Goal: Task Accomplishment & Management: Manage account settings

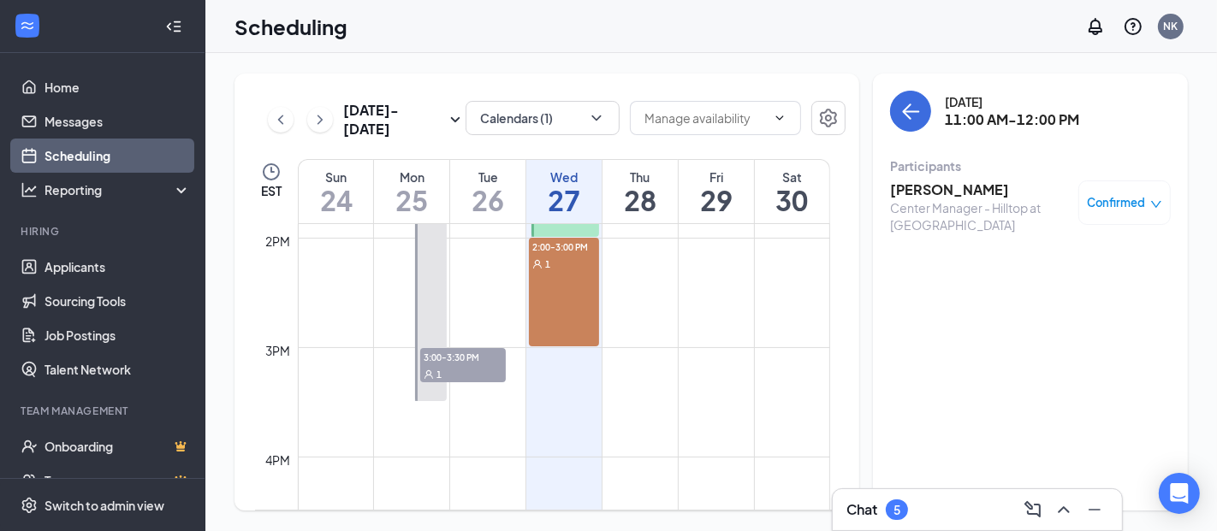
scroll to position [1526, 0]
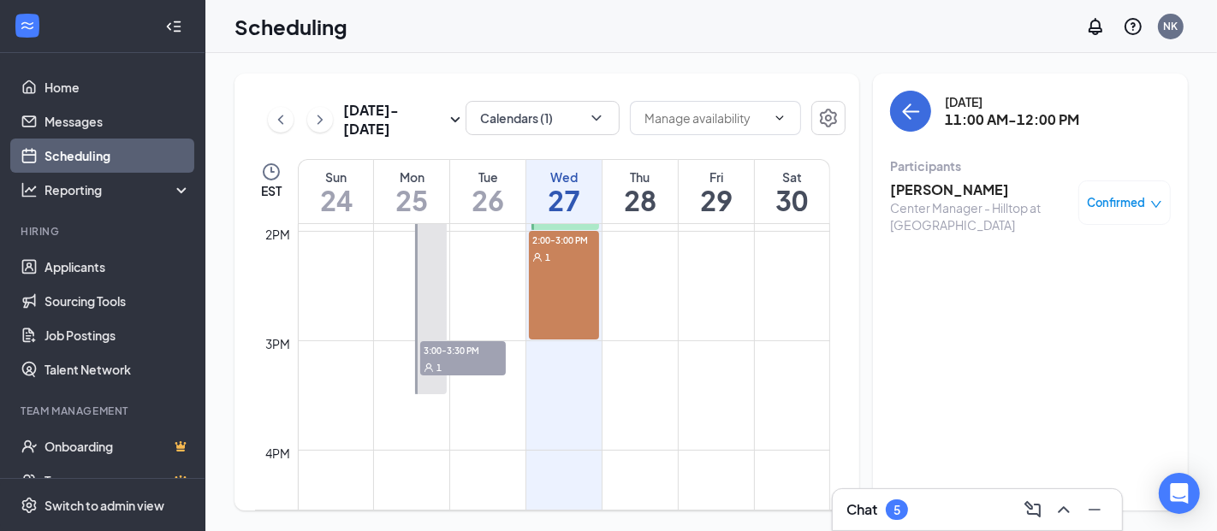
click at [478, 360] on div "1" at bounding box center [463, 366] width 86 height 17
click at [914, 194] on h3 "[PERSON_NAME]" at bounding box center [980, 190] width 180 height 19
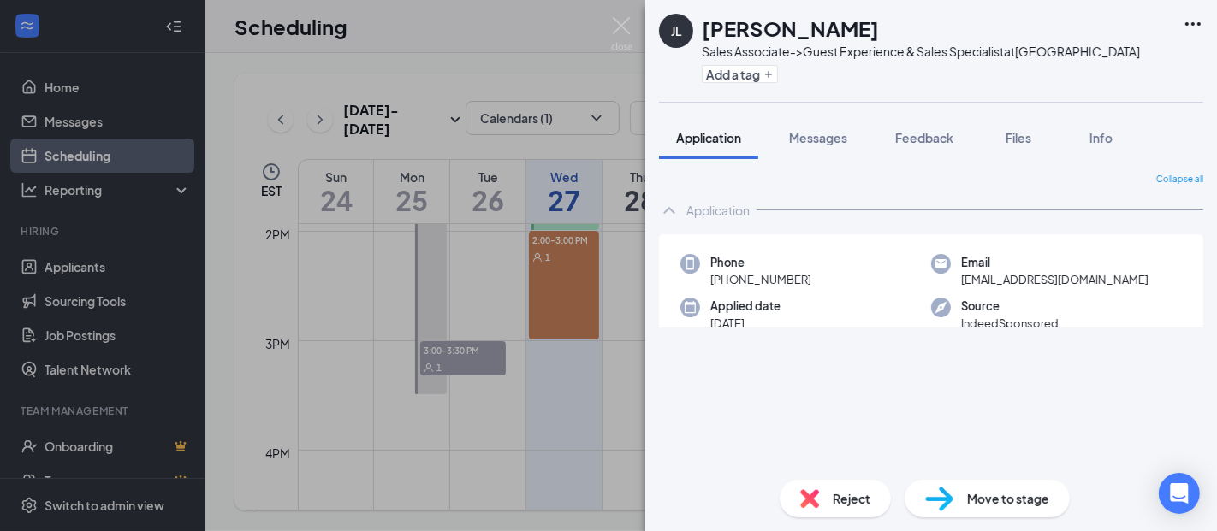
click at [759, 30] on h1 "[PERSON_NAME]" at bounding box center [790, 28] width 177 height 29
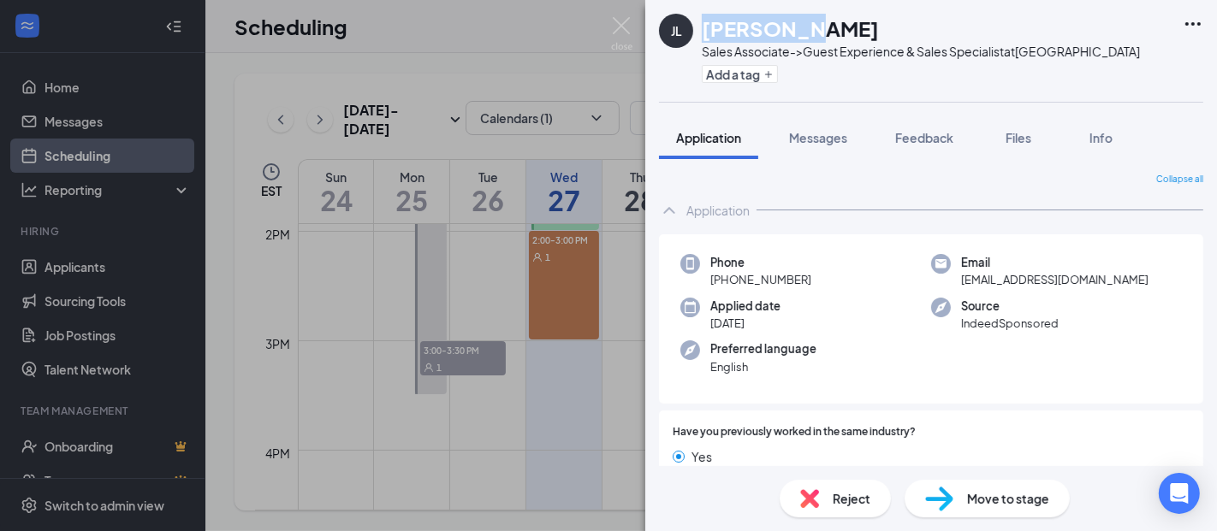
copy h1 "[PERSON_NAME]"
click at [830, 26] on h1 "[PERSON_NAME]" at bounding box center [790, 28] width 177 height 29
copy h1 "[PERSON_NAME]"
drag, startPoint x: 1114, startPoint y: 282, endPoint x: 951, endPoint y: 276, distance: 163.5
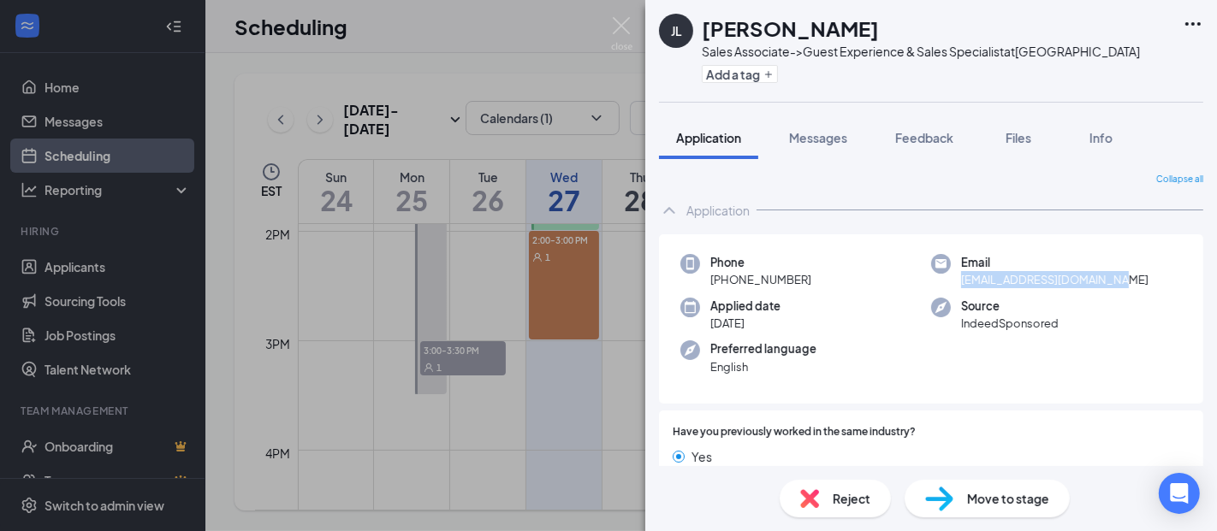
click at [951, 276] on div "Email [EMAIL_ADDRESS][DOMAIN_NAME]" at bounding box center [1056, 271] width 251 height 35
copy span "[EMAIL_ADDRESS][DOMAIN_NAME]"
drag, startPoint x: 808, startPoint y: 284, endPoint x: 726, endPoint y: 280, distance: 82.2
click at [726, 280] on div "Phone [PHONE_NUMBER]" at bounding box center [805, 271] width 251 height 35
copy span "[PHONE_NUMBER]"
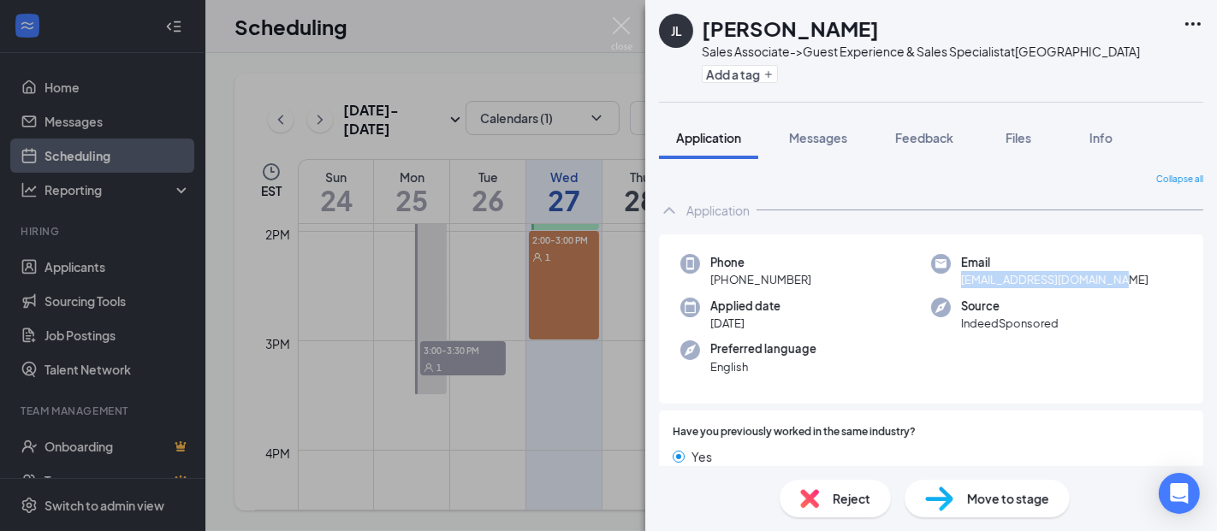
drag, startPoint x: 1100, startPoint y: 282, endPoint x: 947, endPoint y: 280, distance: 153.2
click at [947, 280] on div "Email [EMAIL_ADDRESS][DOMAIN_NAME]" at bounding box center [1056, 271] width 251 height 35
copy span "[EMAIL_ADDRESS][DOMAIN_NAME]"
click at [761, 22] on h1 "[PERSON_NAME]" at bounding box center [790, 28] width 177 height 29
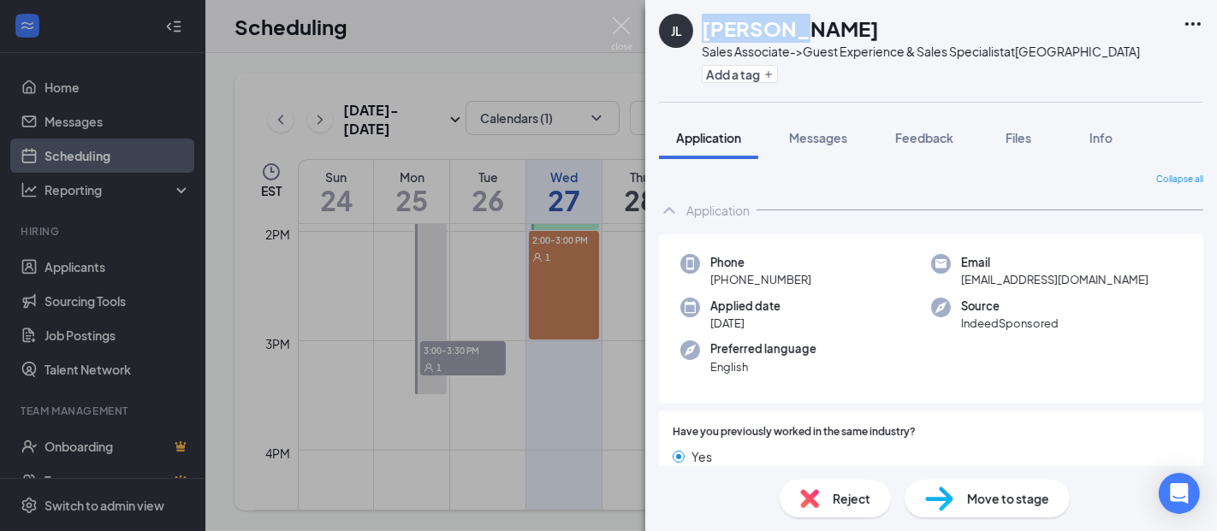
copy h1 "[PERSON_NAME]"
click at [813, 30] on h1 "[PERSON_NAME]" at bounding box center [790, 28] width 177 height 29
copy h1 "[PERSON_NAME]"
click at [809, 287] on div "Phone [PHONE_NUMBER]" at bounding box center [805, 271] width 251 height 35
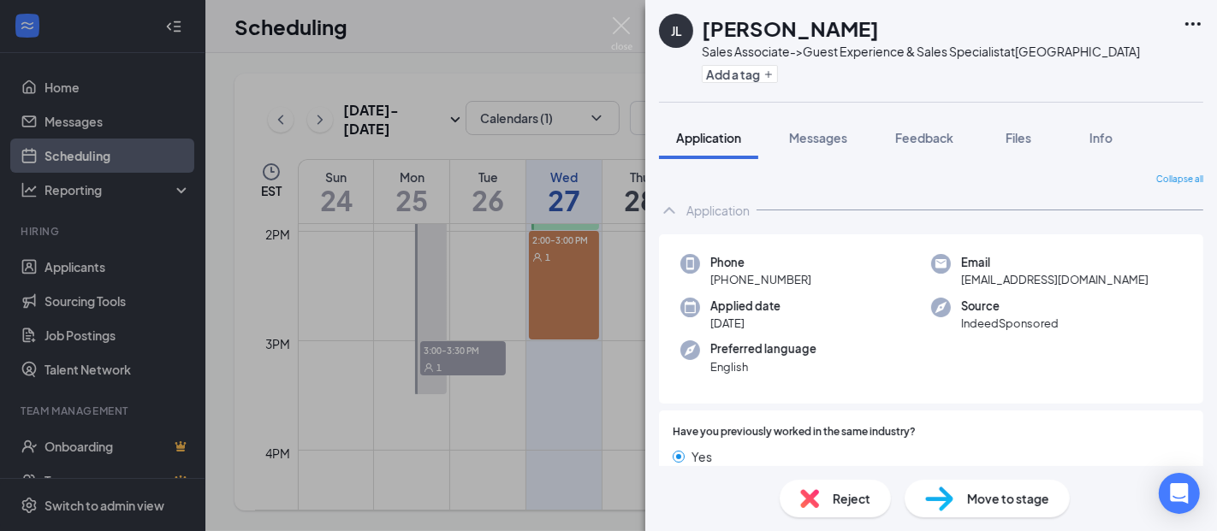
drag, startPoint x: 809, startPoint y: 282, endPoint x: 726, endPoint y: 284, distance: 83.9
click at [726, 284] on div "Phone [PHONE_NUMBER]" at bounding box center [805, 271] width 251 height 35
copy span "[PHONE_NUMBER]"
click at [987, 495] on span "Move to stage" at bounding box center [1008, 498] width 82 height 19
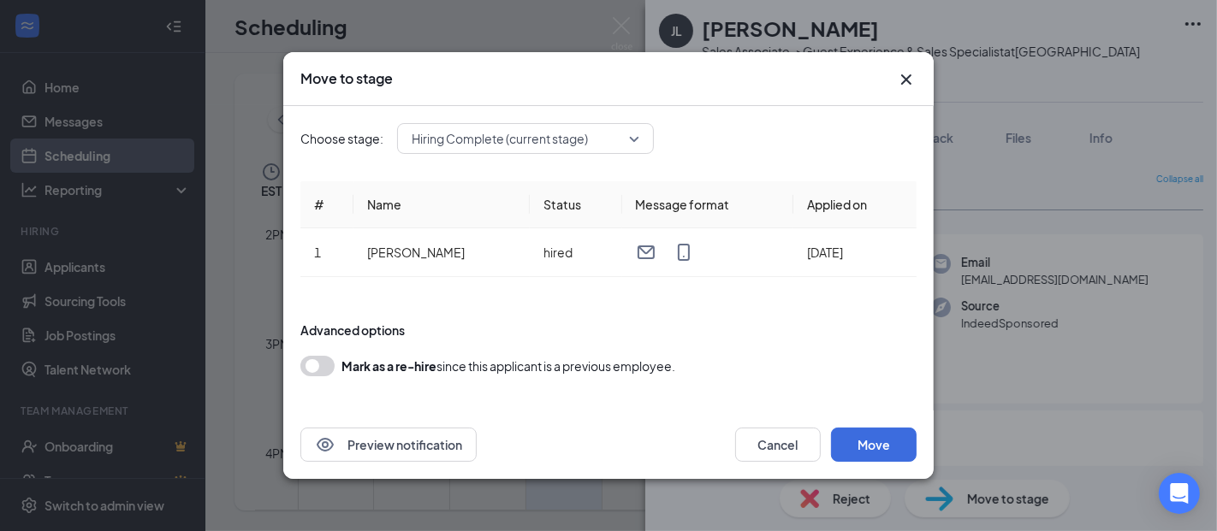
click at [900, 72] on icon "Cross" at bounding box center [906, 79] width 21 height 21
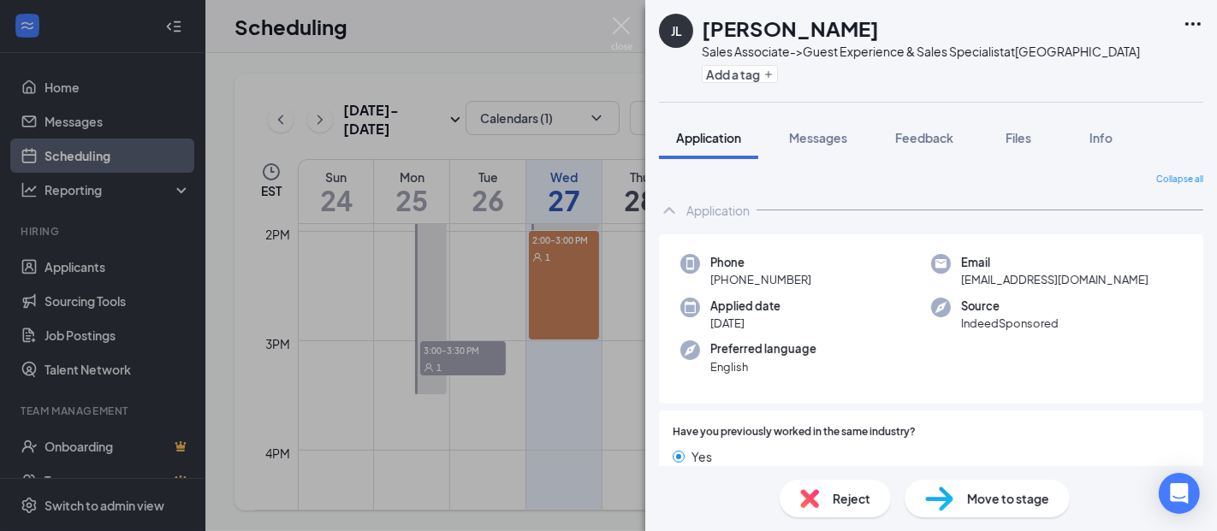
click at [807, 139] on span "Messages" at bounding box center [818, 137] width 58 height 15
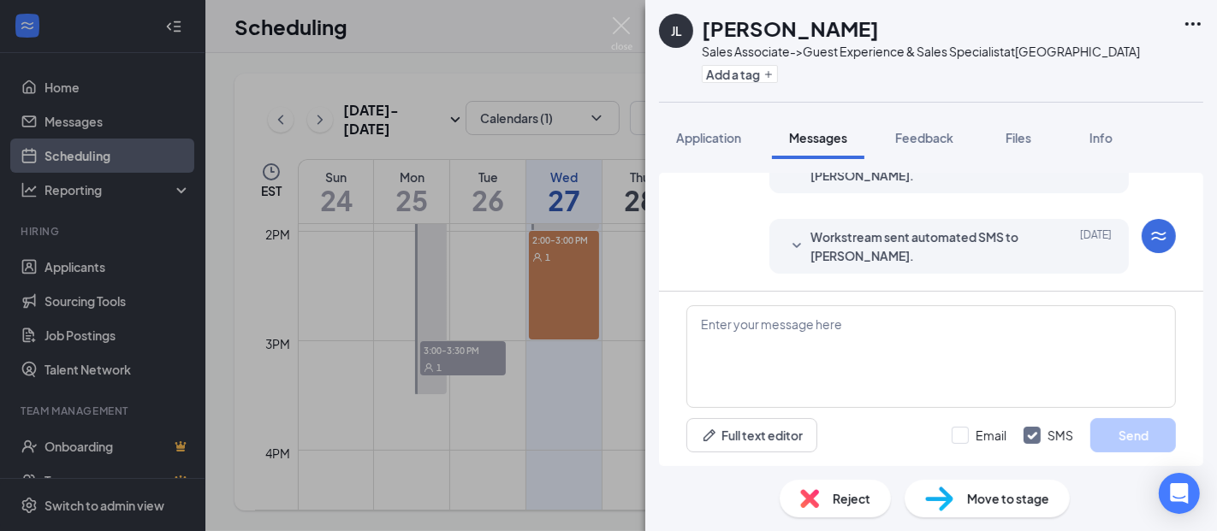
scroll to position [640, 0]
click at [963, 241] on span "Workstream sent automated SMS to [PERSON_NAME]." at bounding box center [922, 247] width 224 height 38
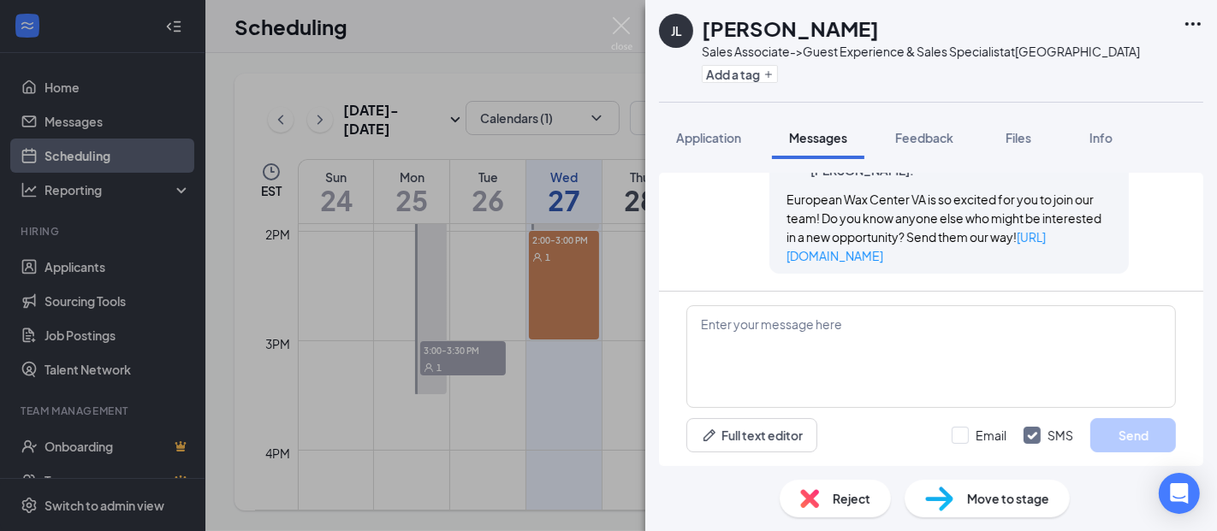
scroll to position [726, 0]
click at [50, 151] on div "[PERSON_NAME] Sales Associate->Guest Experience & Sales Specialist at [GEOGRAPH…" at bounding box center [608, 265] width 1217 height 531
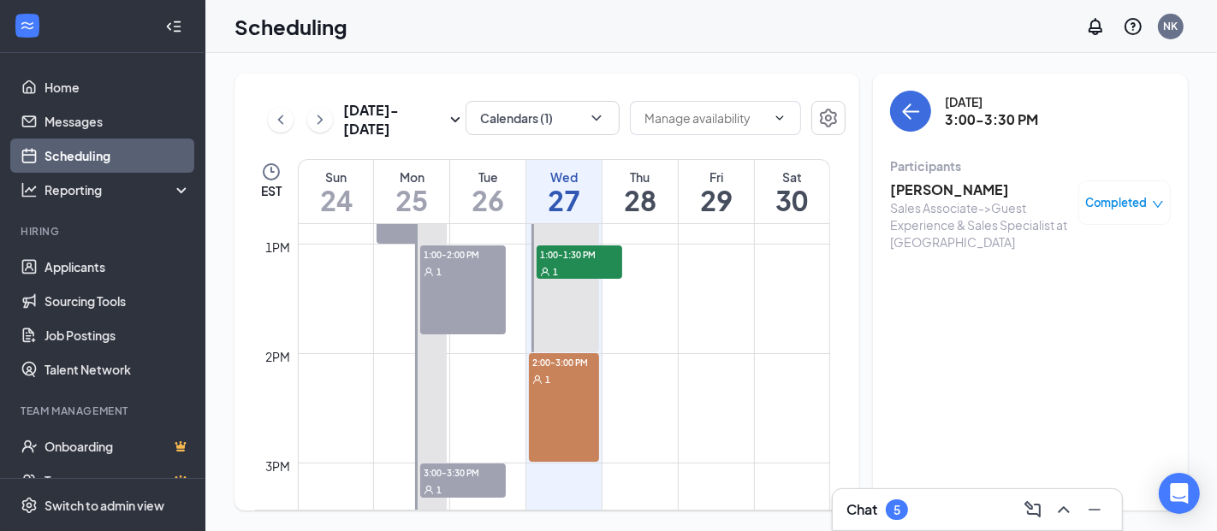
scroll to position [1384, 0]
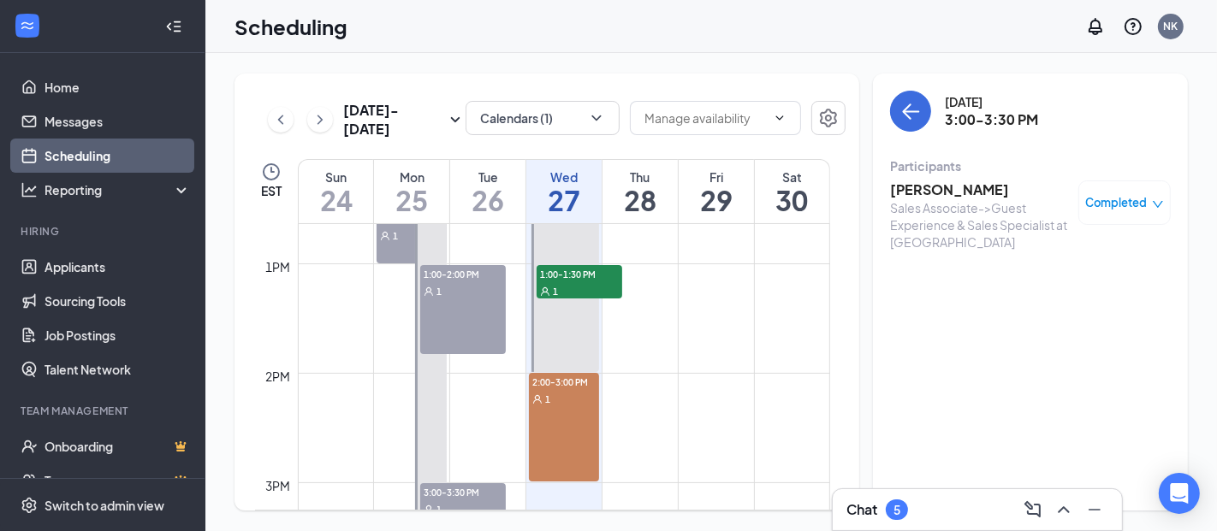
click at [554, 409] on div "2:00-3:00 PM 1" at bounding box center [564, 427] width 70 height 109
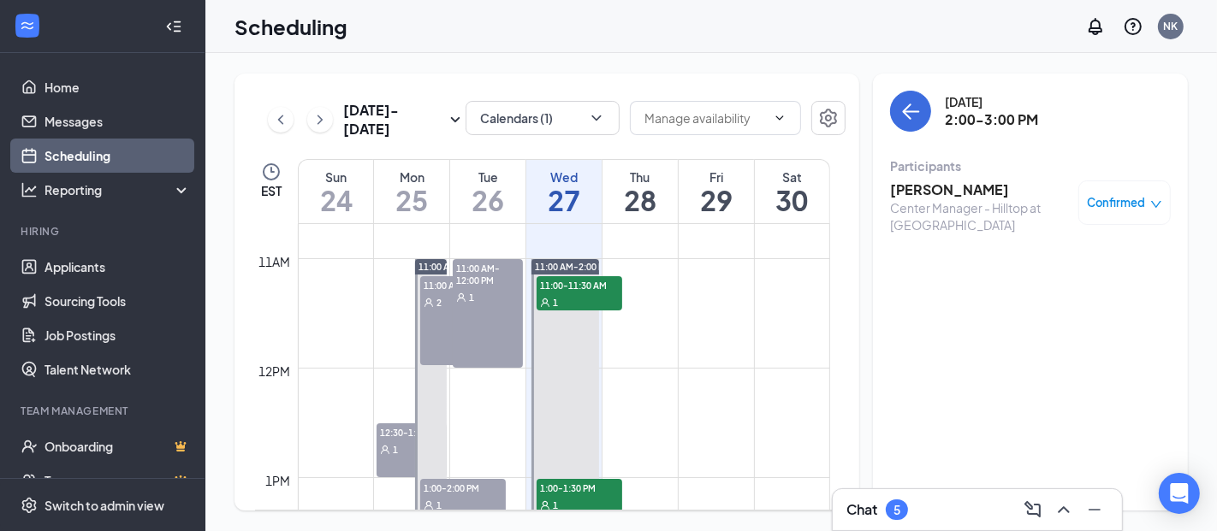
scroll to position [1183, 0]
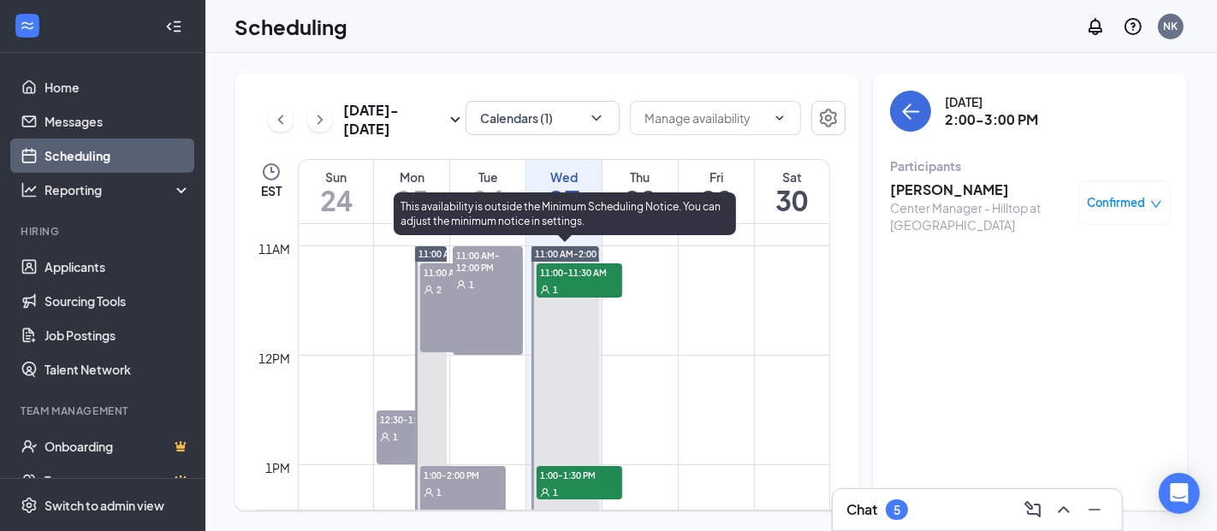
click at [570, 487] on div "1" at bounding box center [579, 491] width 86 height 17
click at [572, 273] on span "11:00-11:30 AM" at bounding box center [579, 272] width 86 height 17
click at [591, 489] on div "1" at bounding box center [579, 491] width 86 height 17
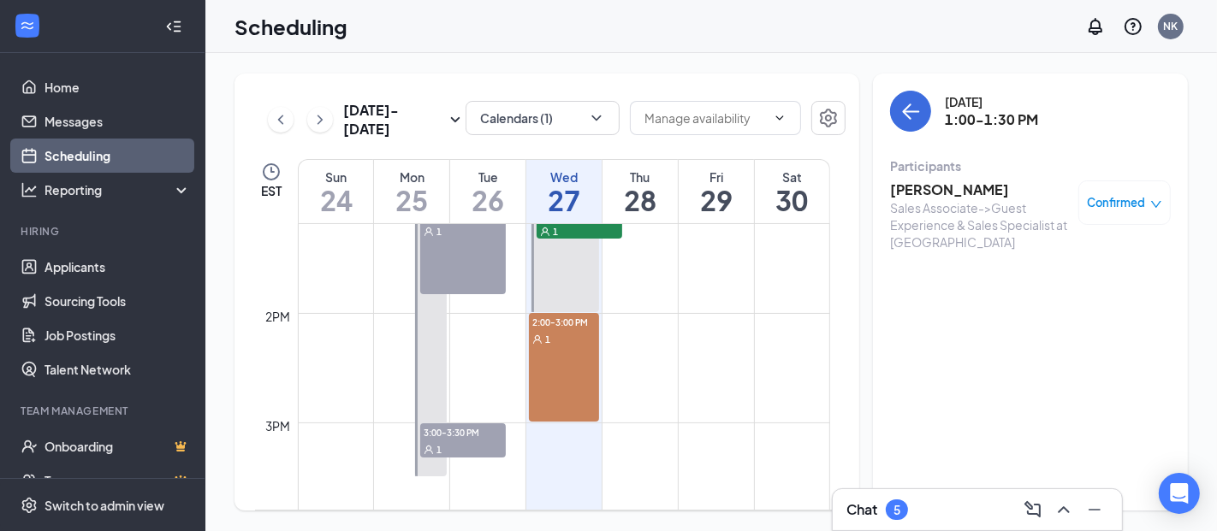
scroll to position [1450, 0]
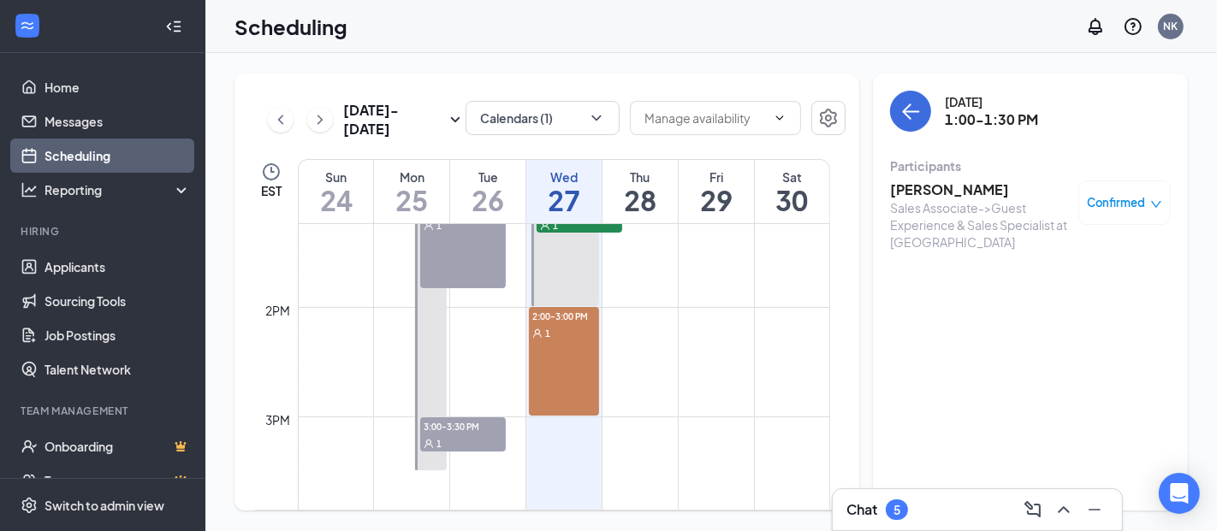
click at [554, 348] on div "2:00-3:00 PM 1" at bounding box center [564, 361] width 70 height 109
click at [1127, 202] on span "Confirmed" at bounding box center [1116, 202] width 58 height 17
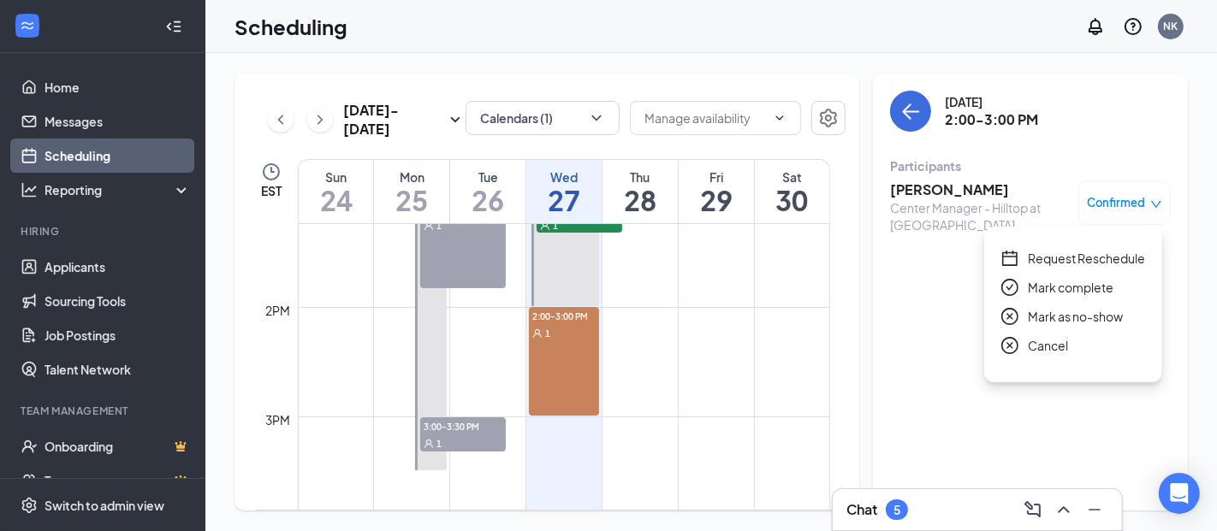
click at [1011, 337] on icon "close-circle" at bounding box center [1009, 345] width 17 height 17
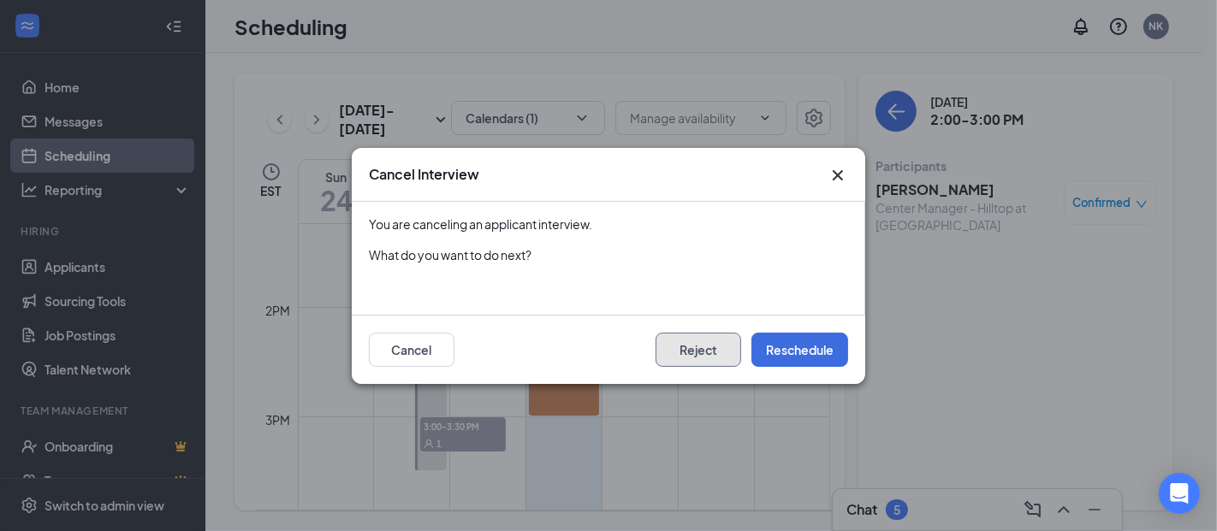
click at [719, 358] on button "Reject" at bounding box center [698, 350] width 86 height 34
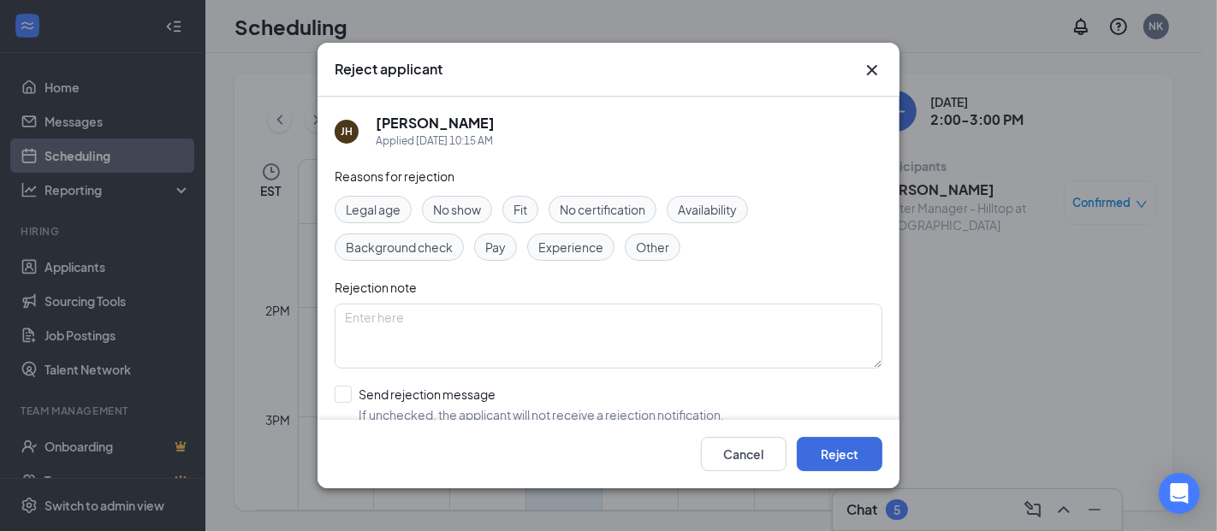
click at [872, 73] on icon "Cross" at bounding box center [872, 70] width 21 height 21
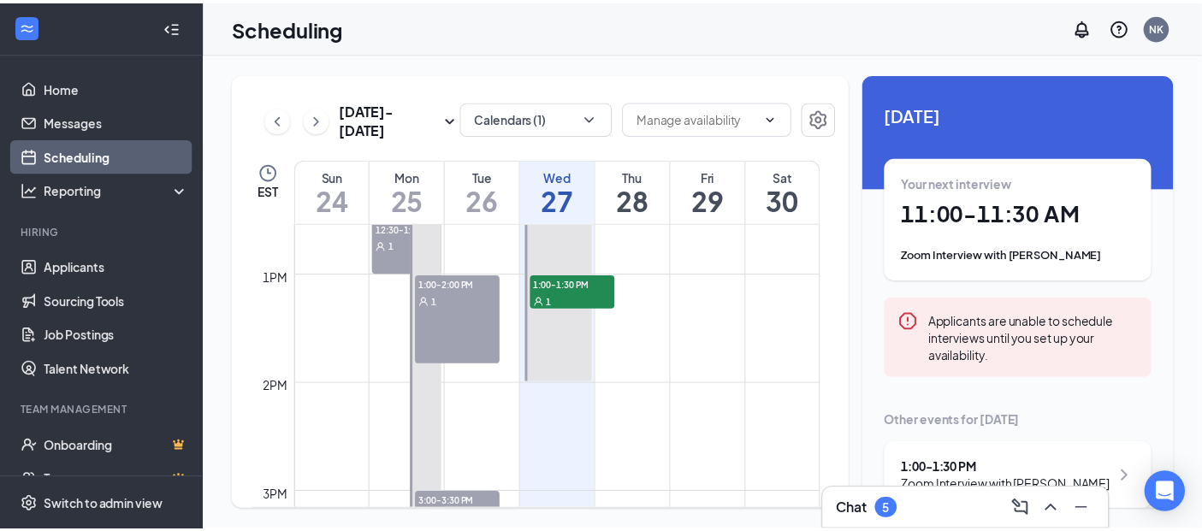
scroll to position [1336, 0]
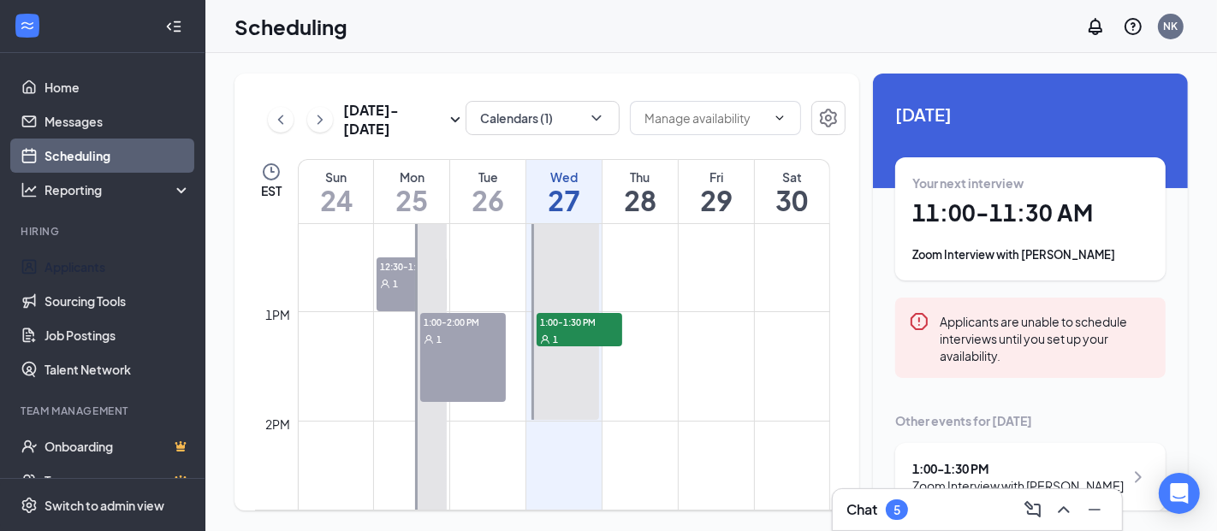
click at [93, 262] on link "Applicants" at bounding box center [117, 267] width 146 height 34
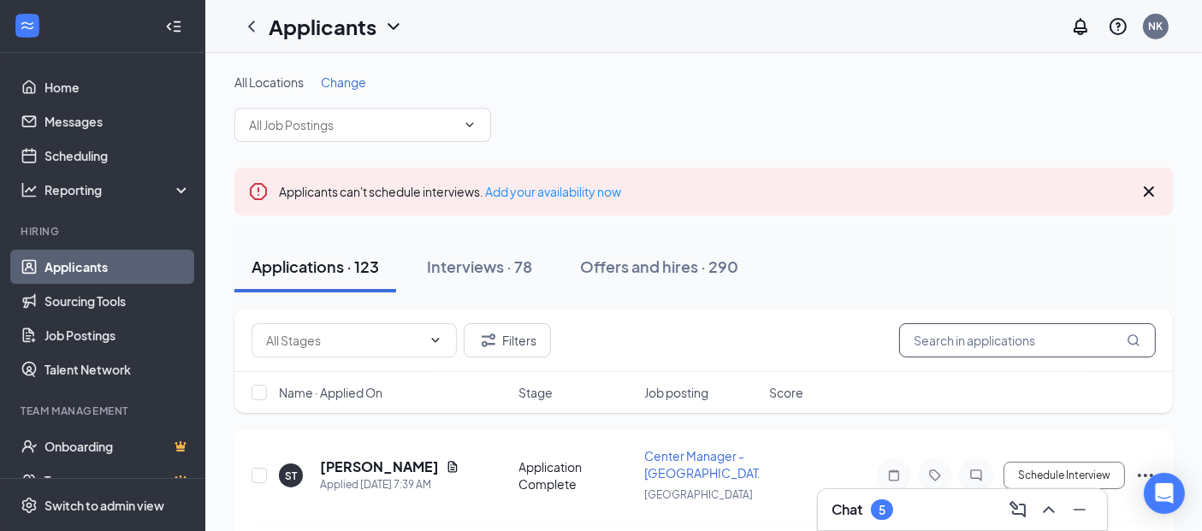
click at [916, 344] on input "text" at bounding box center [1027, 340] width 257 height 34
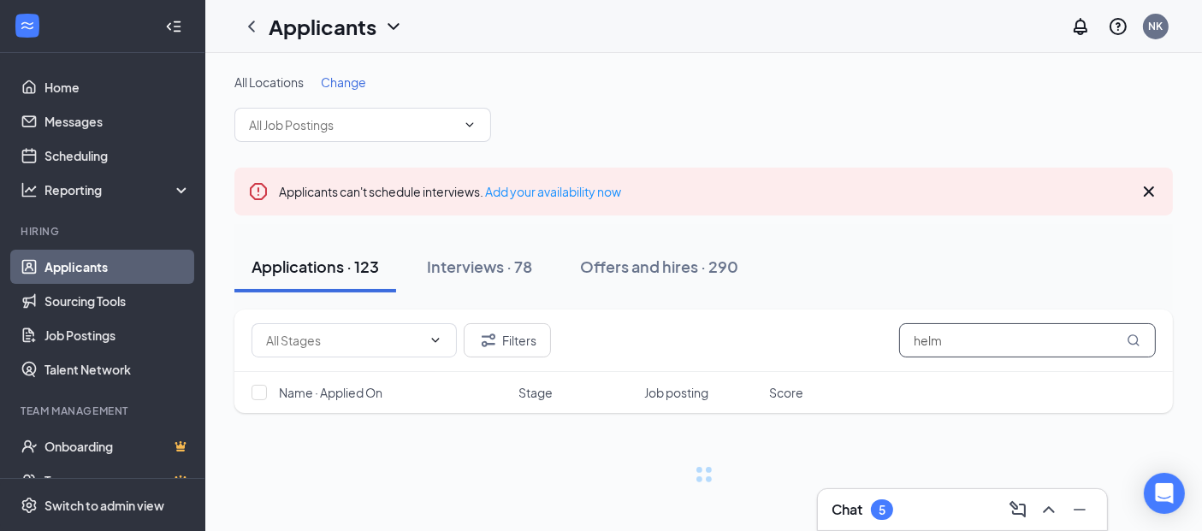
type input "helm"
click at [548, 260] on div "Interviews · 1 / 78" at bounding box center [513, 266] width 124 height 21
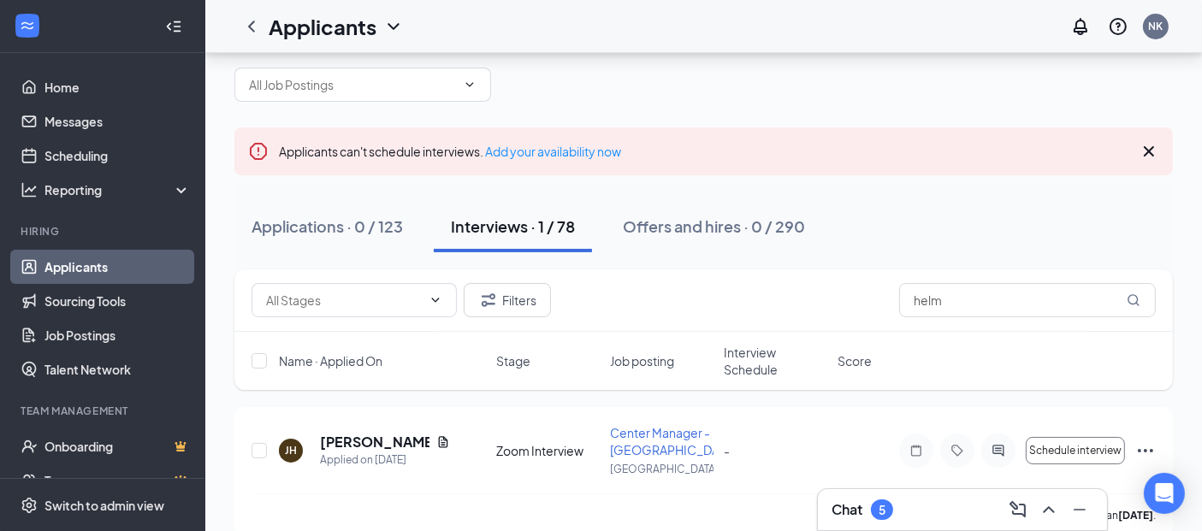
scroll to position [63, 0]
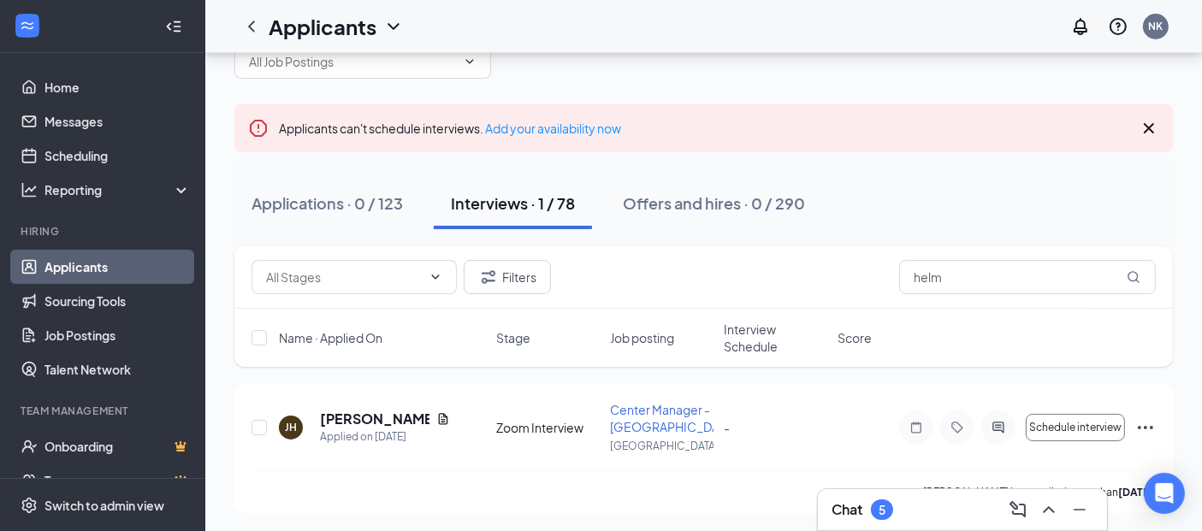
click at [1137, 429] on icon "Ellipses" at bounding box center [1145, 428] width 21 height 21
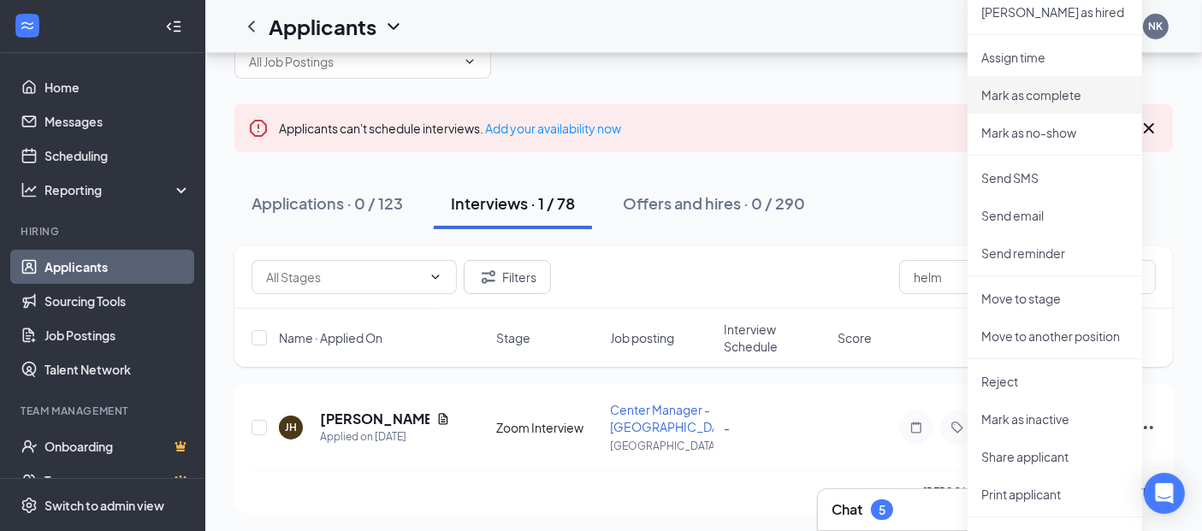
click at [1046, 84] on li "Mark as complete" at bounding box center [1055, 95] width 175 height 38
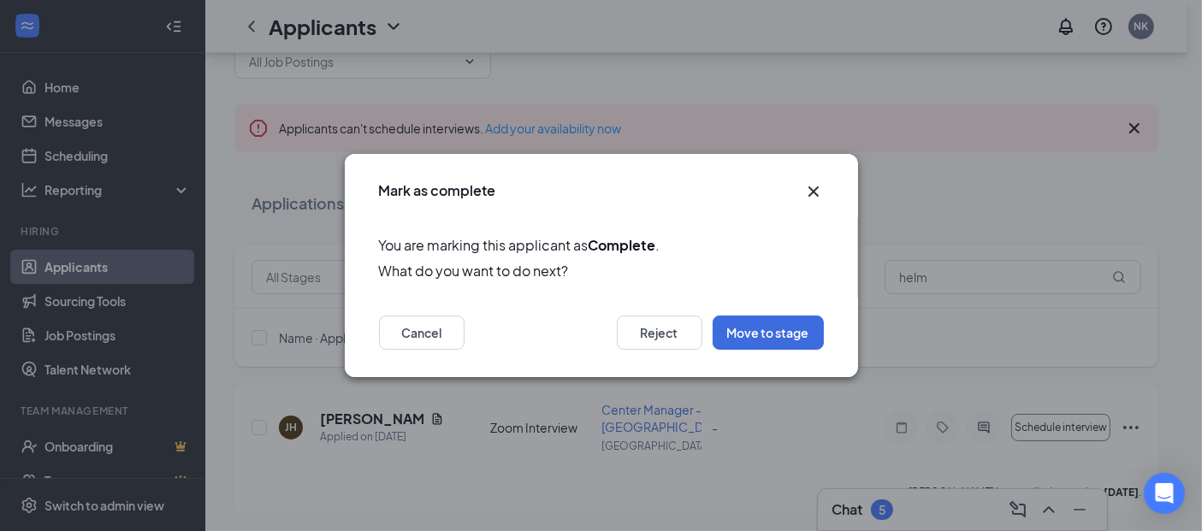
click at [810, 197] on icon "Cross" at bounding box center [813, 191] width 21 height 21
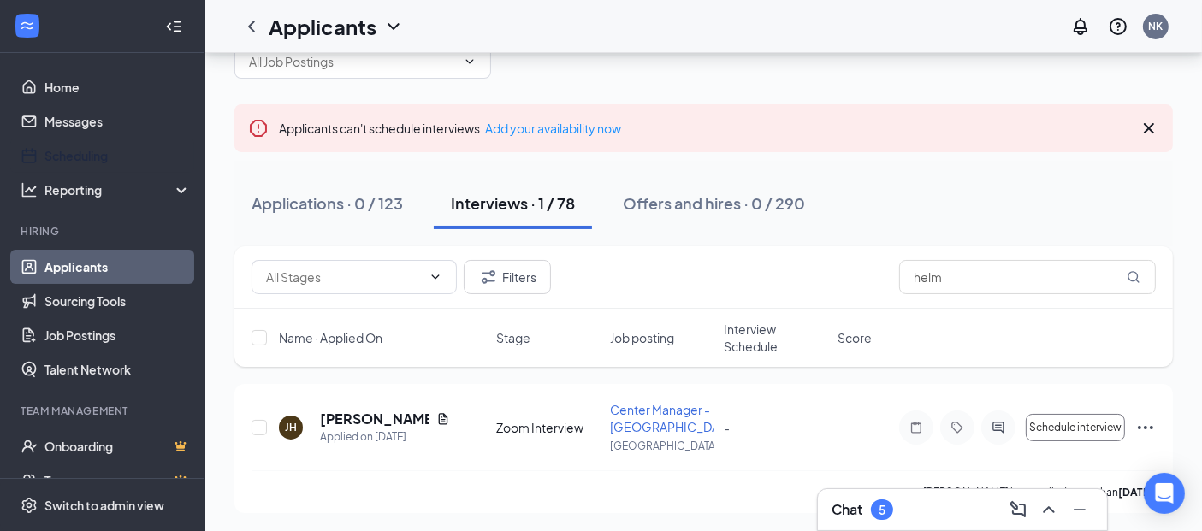
click at [74, 145] on link "Scheduling" at bounding box center [117, 156] width 146 height 34
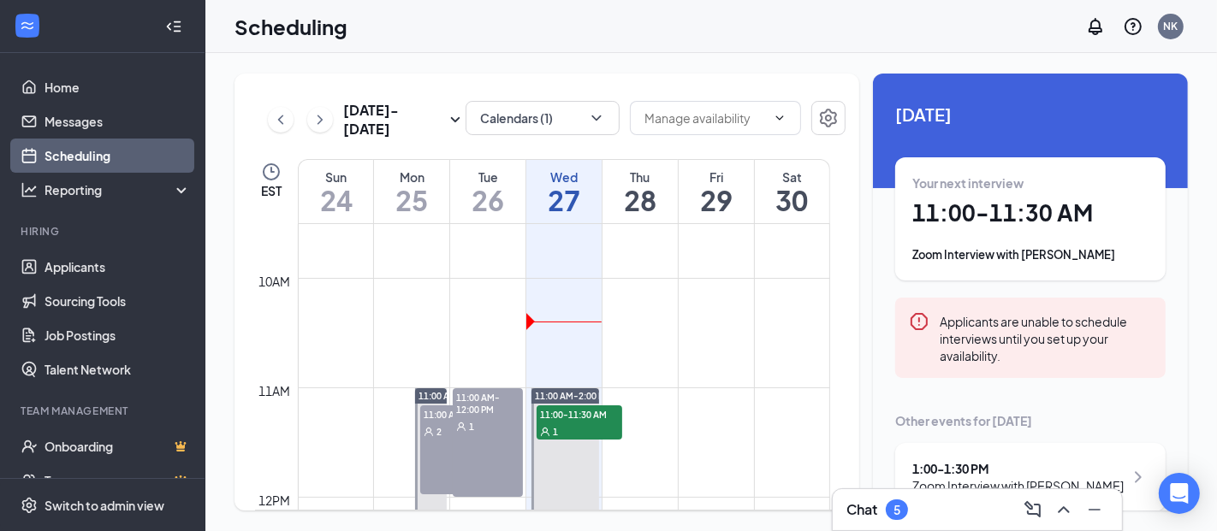
scroll to position [1061, 0]
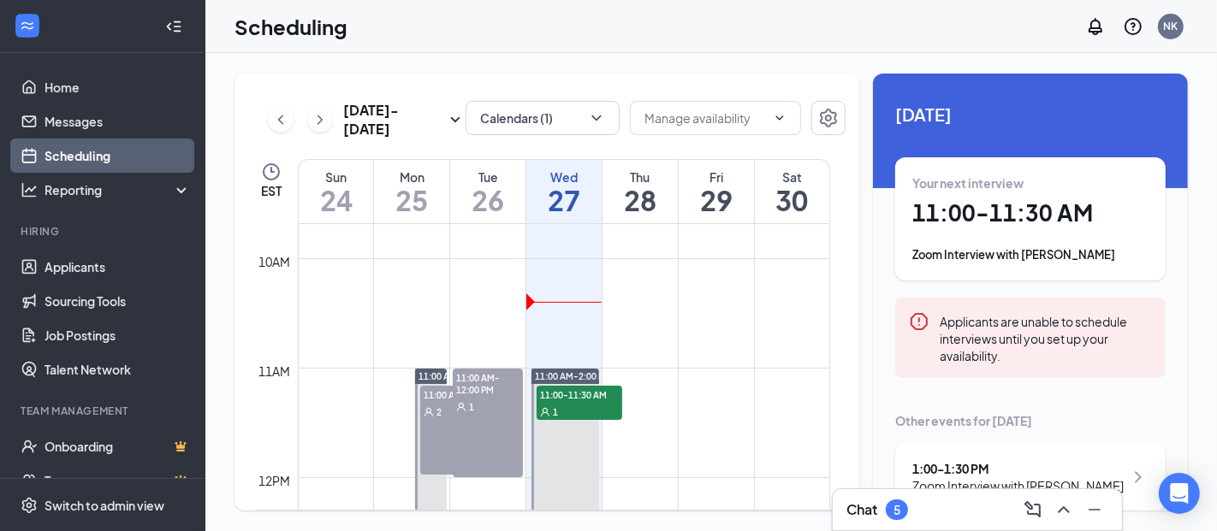
click at [775, 118] on icon "ChevronDown" at bounding box center [780, 118] width 14 height 14
click at [738, 57] on div "[DATE] - [DATE] Calendars (1) EST Sun 24 Mon 25 Tue 26 Wed 27 Thu 28 Fri 29 Sat…" at bounding box center [710, 292] width 1011 height 478
click at [579, 116] on button "Calendars (1)" at bounding box center [542, 118] width 154 height 34
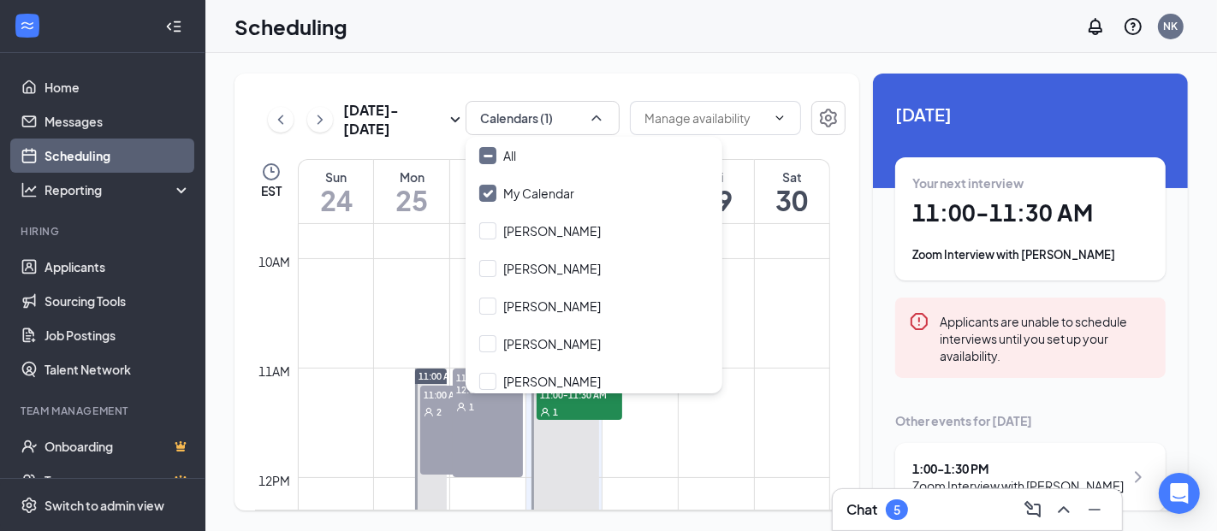
click at [491, 234] on input "[PERSON_NAME]" at bounding box center [539, 230] width 121 height 17
checkbox input "true"
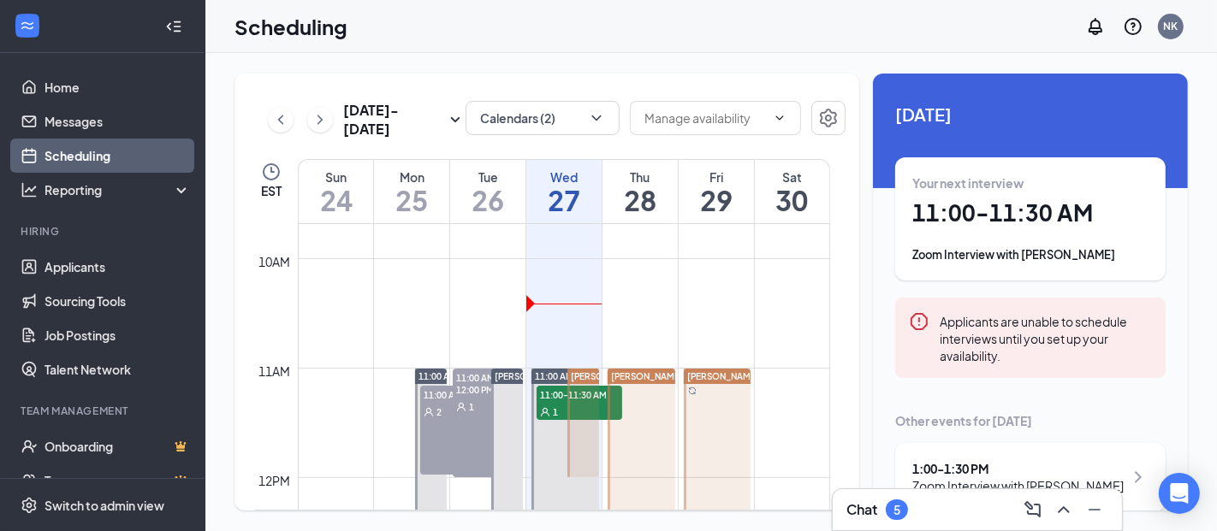
click at [591, 62] on div "[DATE] - [DATE] Calendars (2) EST Sun 24 Mon 25 Tue 26 Wed 27 Thu 28 Fri 29 Sat…" at bounding box center [710, 292] width 1011 height 478
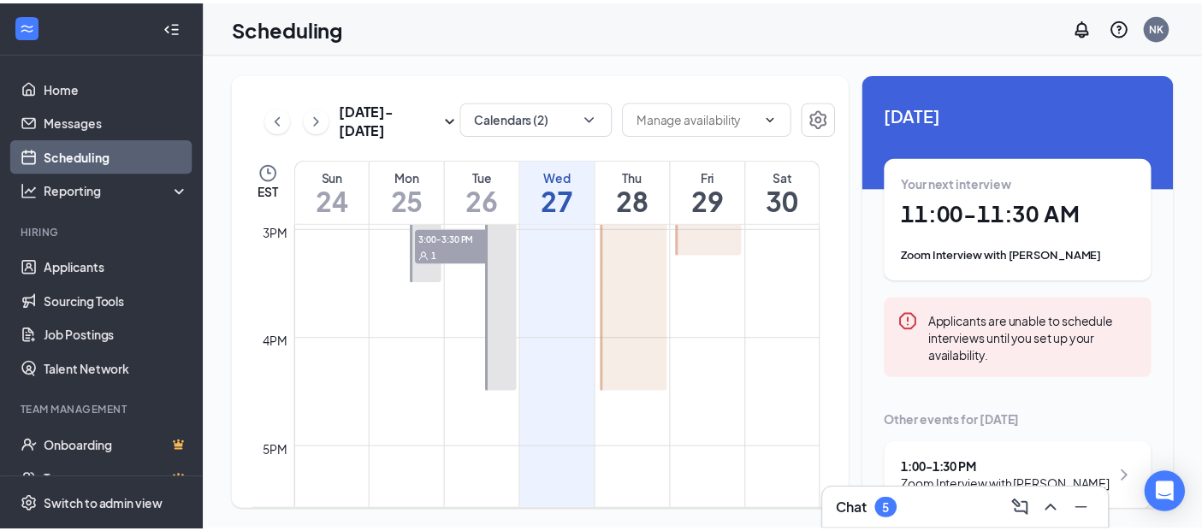
scroll to position [1632, 0]
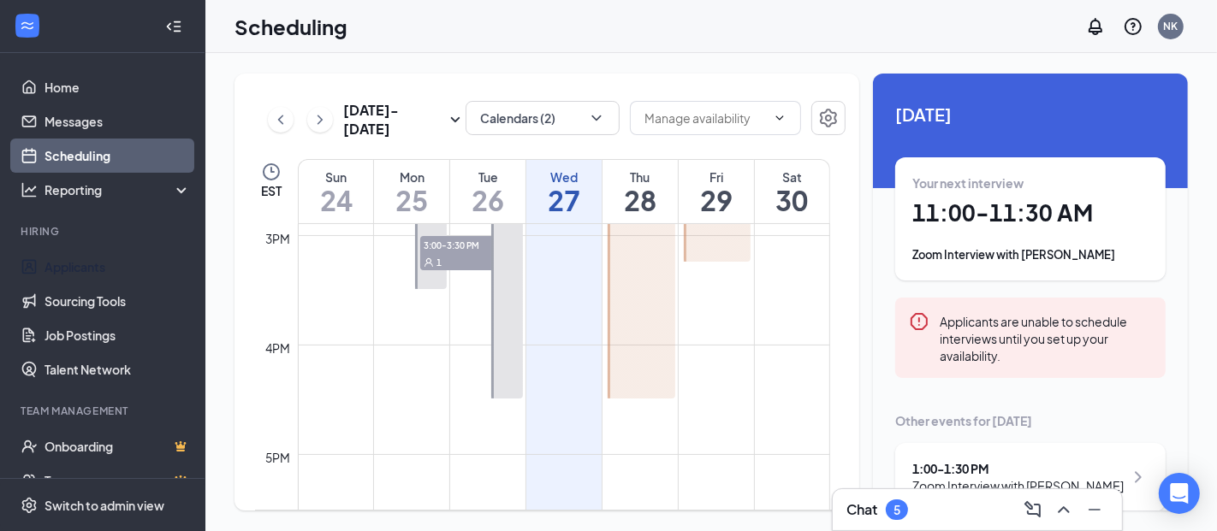
click at [86, 258] on link "Applicants" at bounding box center [117, 267] width 146 height 34
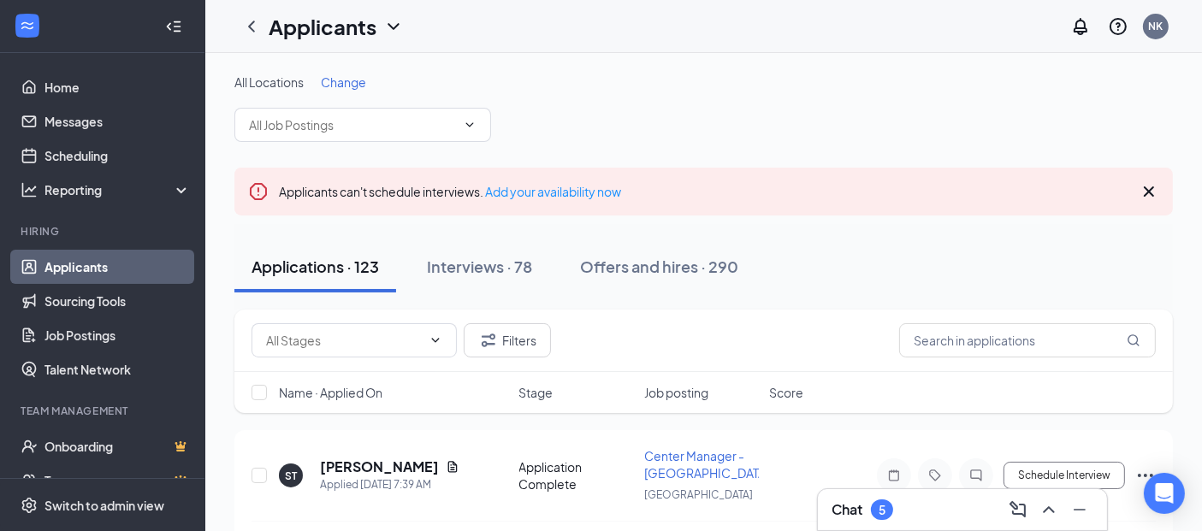
click at [408, 135] on span at bounding box center [362, 125] width 257 height 34
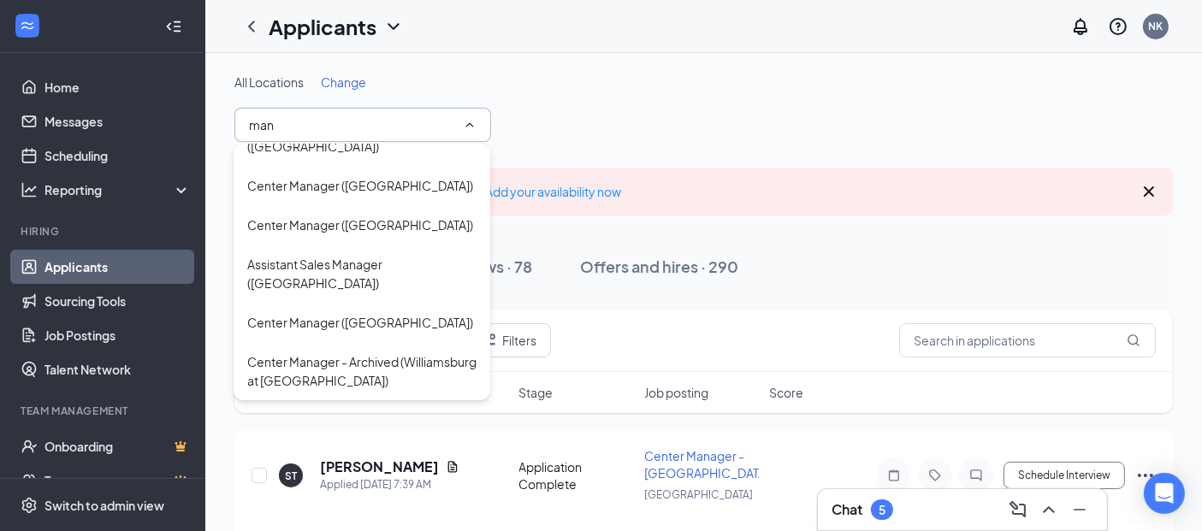
scroll to position [171, 0]
click at [390, 342] on div "Center Manager - Archived (Williamsburg at [GEOGRAPHIC_DATA])" at bounding box center [362, 371] width 257 height 58
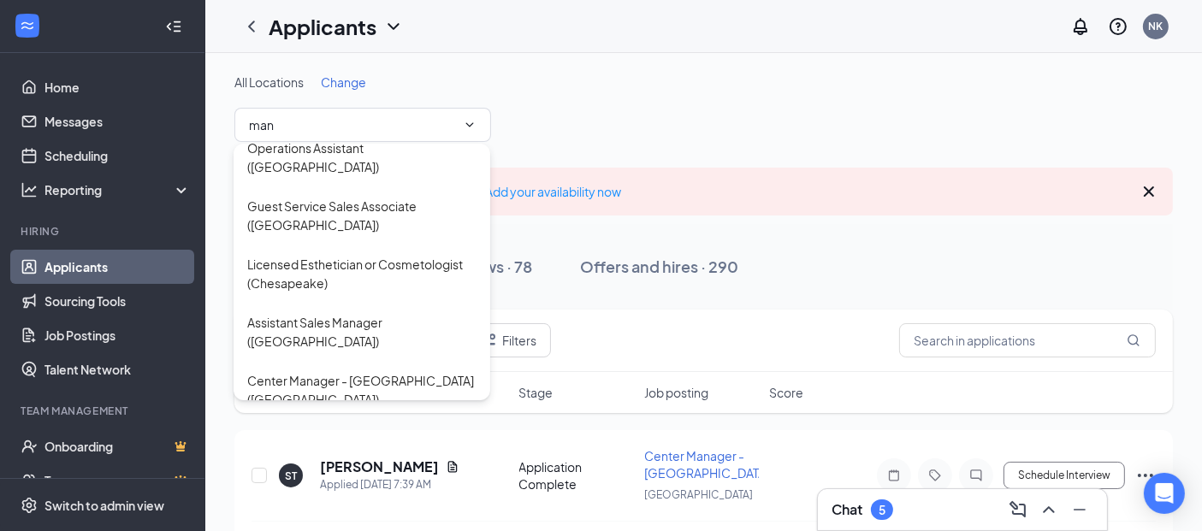
type input "Center Manager - Archived (Williamsburg at [GEOGRAPHIC_DATA])"
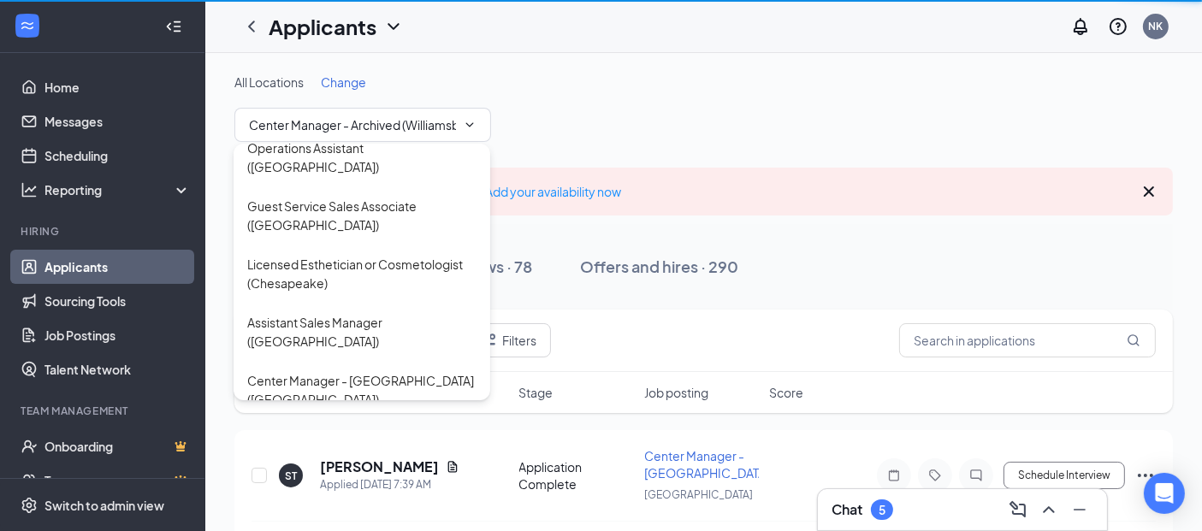
scroll to position [462, 0]
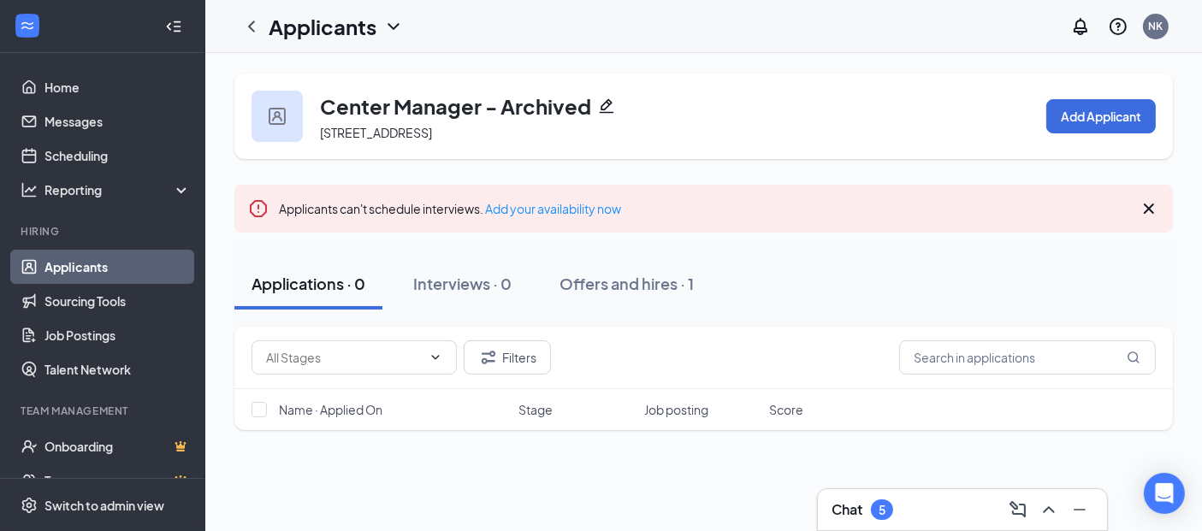
click at [253, 22] on icon "ChevronLeft" at bounding box center [251, 26] width 7 height 11
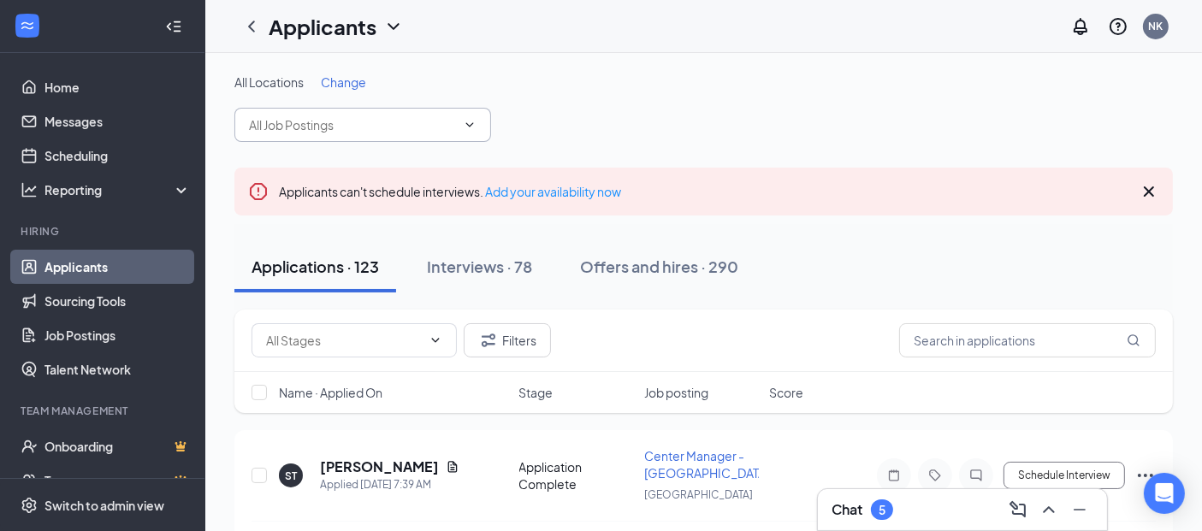
click at [391, 129] on input "text" at bounding box center [352, 125] width 207 height 19
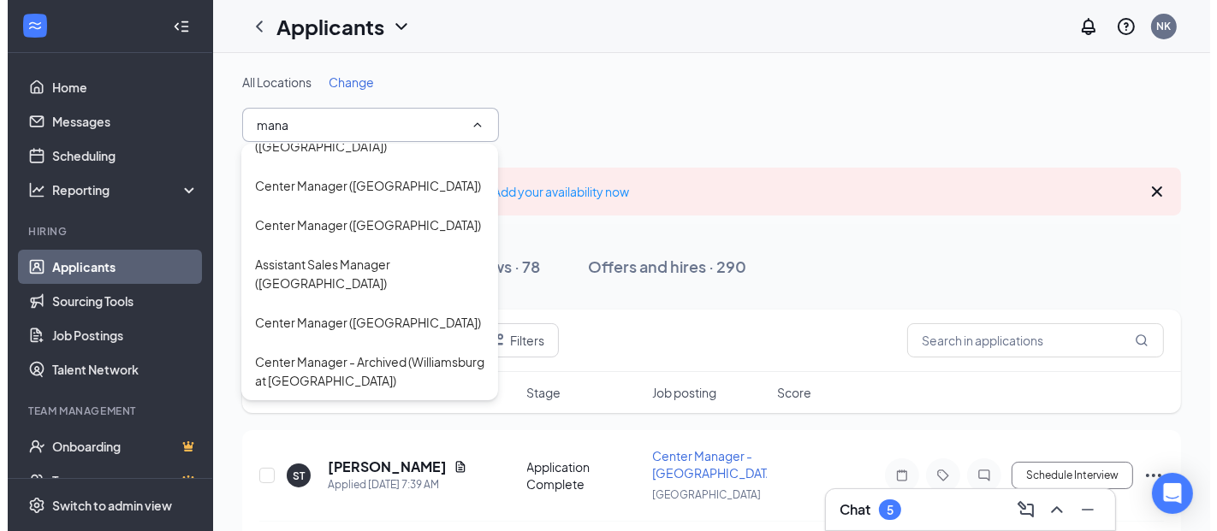
scroll to position [171, 0]
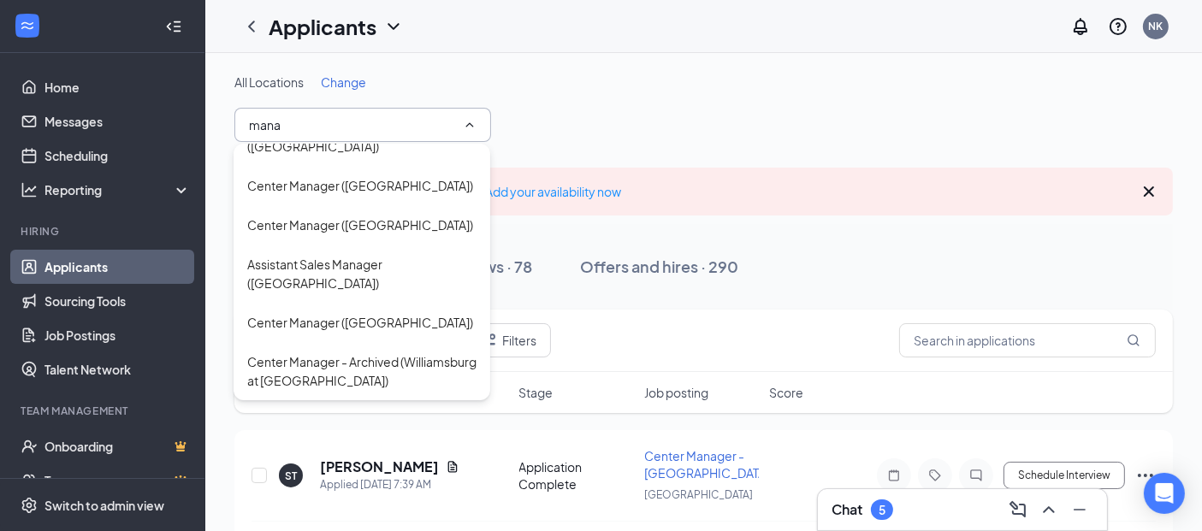
type input "mana"
click at [424, 313] on div "Center Manager ([GEOGRAPHIC_DATA])" at bounding box center [360, 322] width 226 height 19
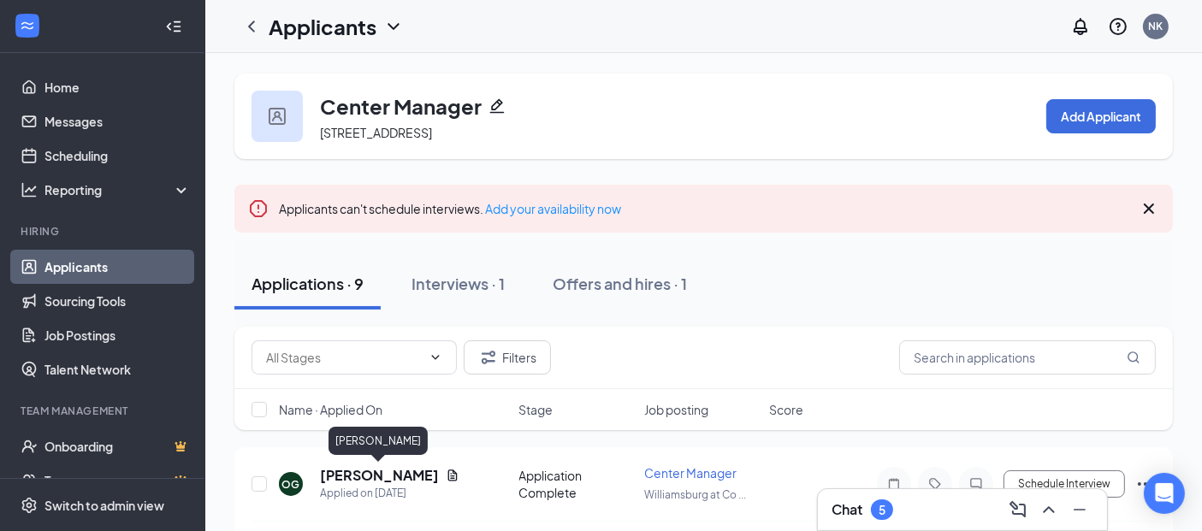
click at [362, 477] on h5 "[PERSON_NAME]" at bounding box center [379, 475] width 119 height 19
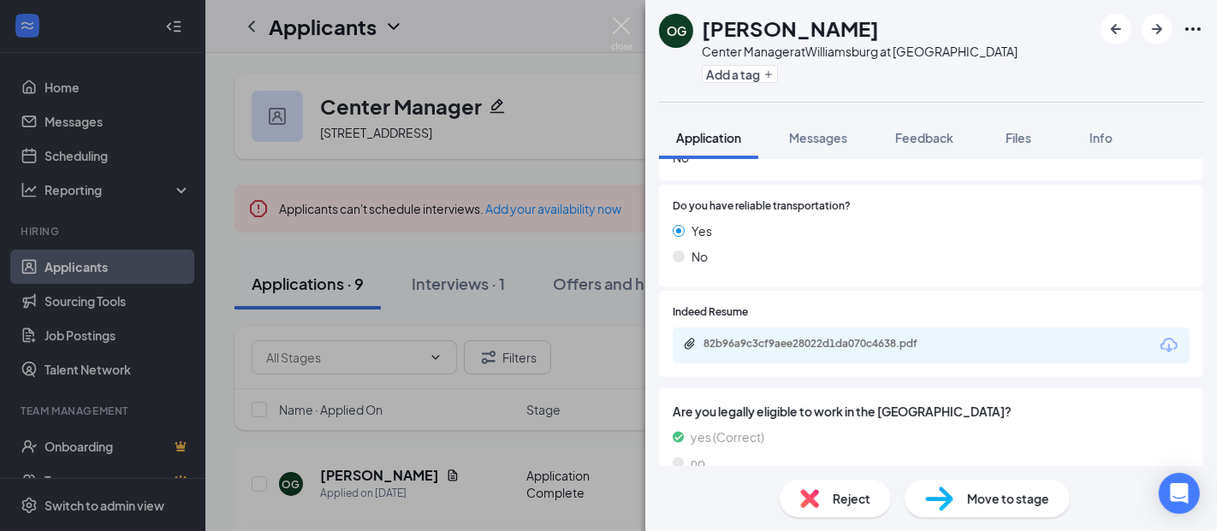
scroll to position [943, 0]
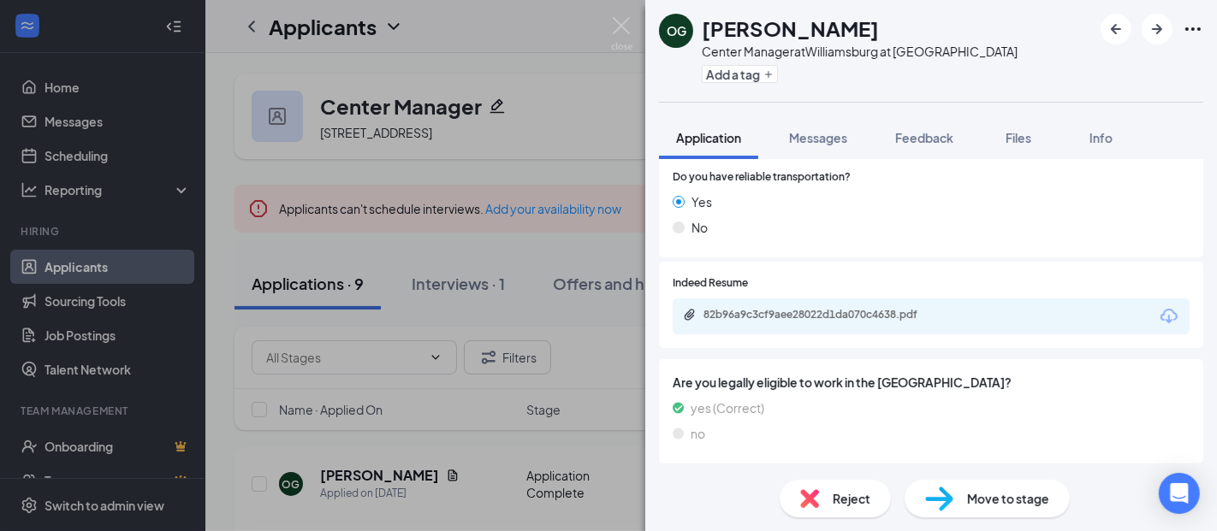
click at [1158, 311] on icon "Download" at bounding box center [1168, 316] width 21 height 21
click at [943, 501] on img at bounding box center [939, 499] width 28 height 25
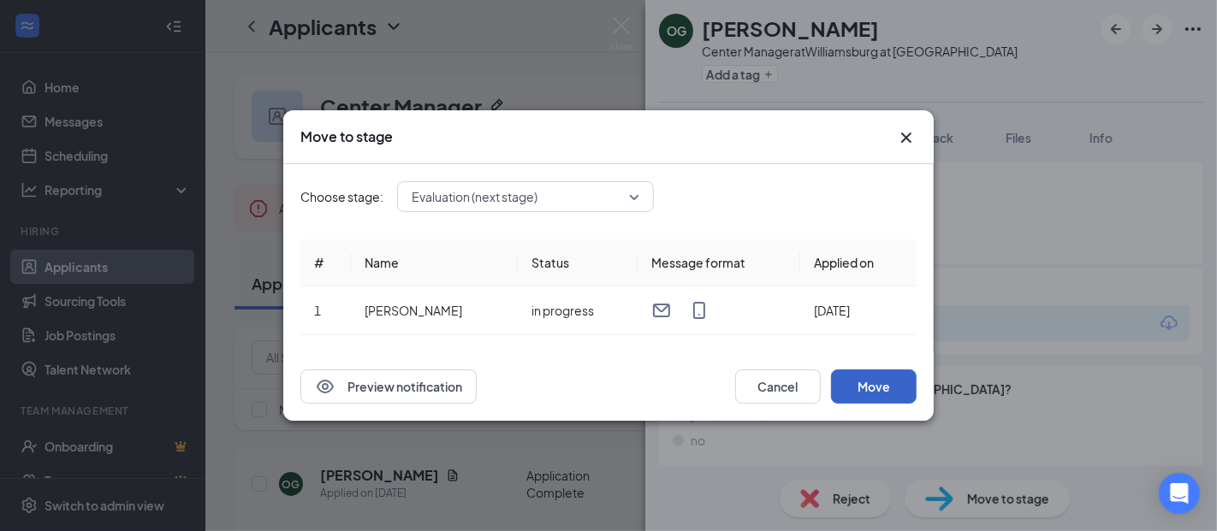
click at [877, 380] on button "Move" at bounding box center [874, 387] width 86 height 34
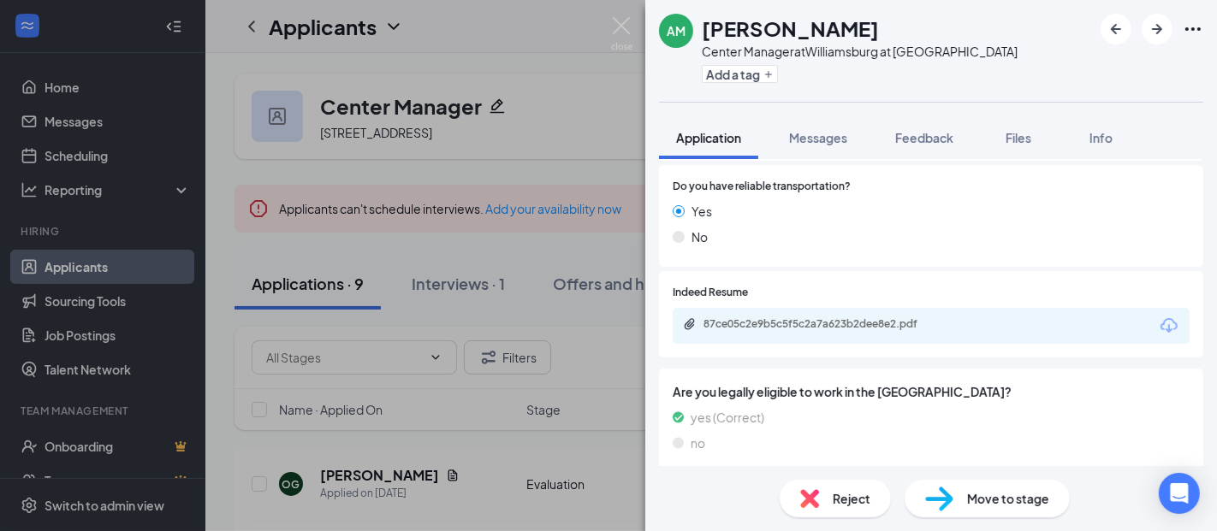
scroll to position [991, 0]
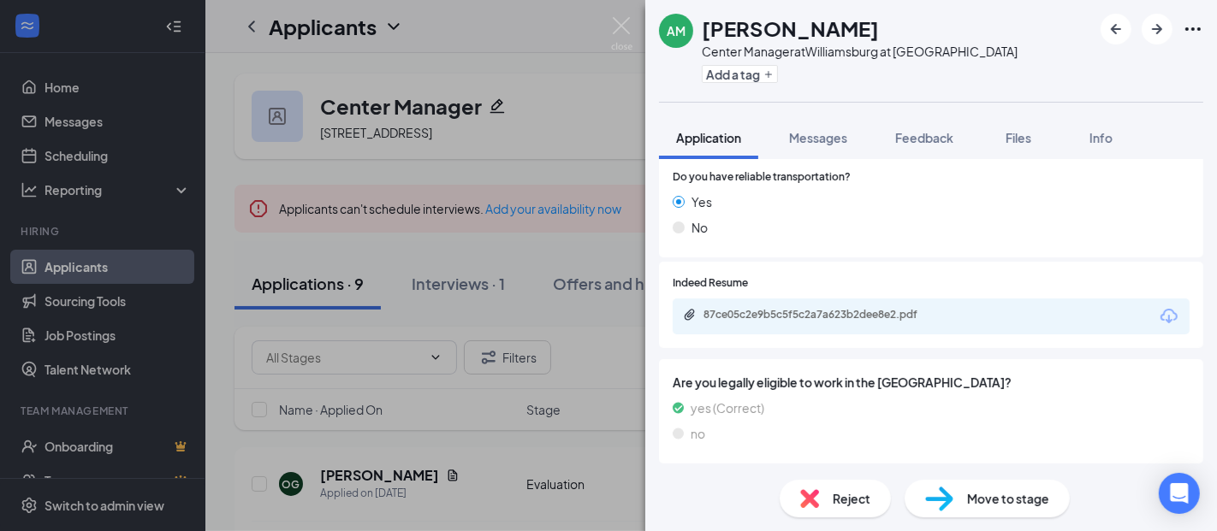
click at [1160, 309] on icon "Download" at bounding box center [1168, 316] width 17 height 15
